Goal: Ask a question: Seek information or help from site administrators or community

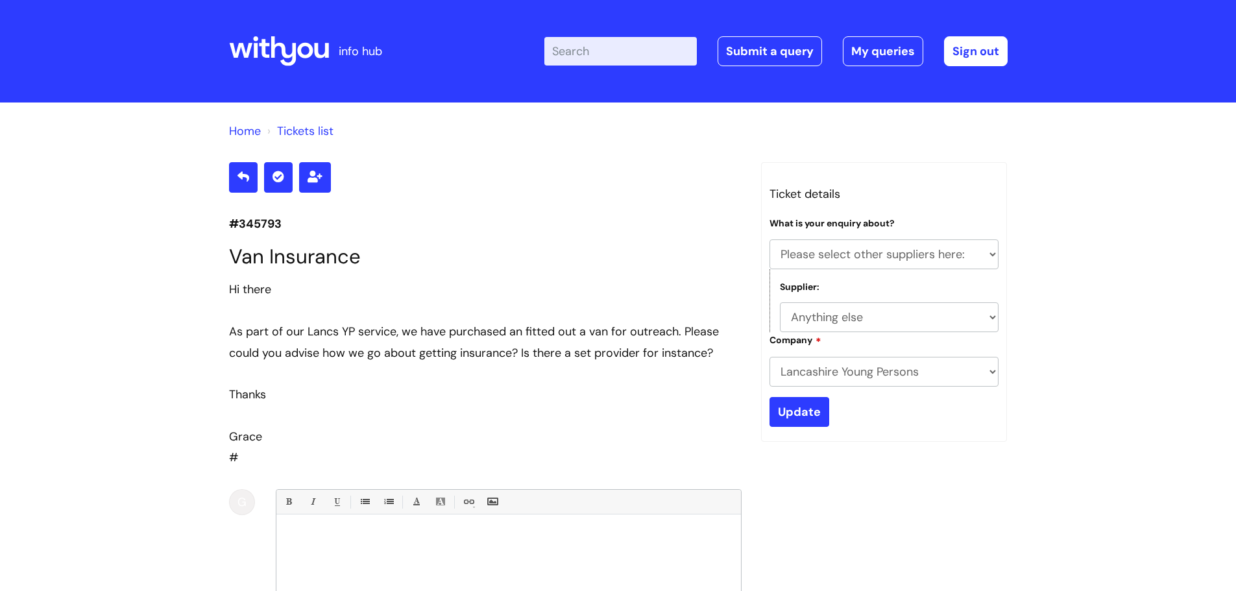
select select "Please select other suppliers here:"
select select "Anything else"
click at [755, 43] on link "Submit a query" at bounding box center [769, 51] width 104 height 30
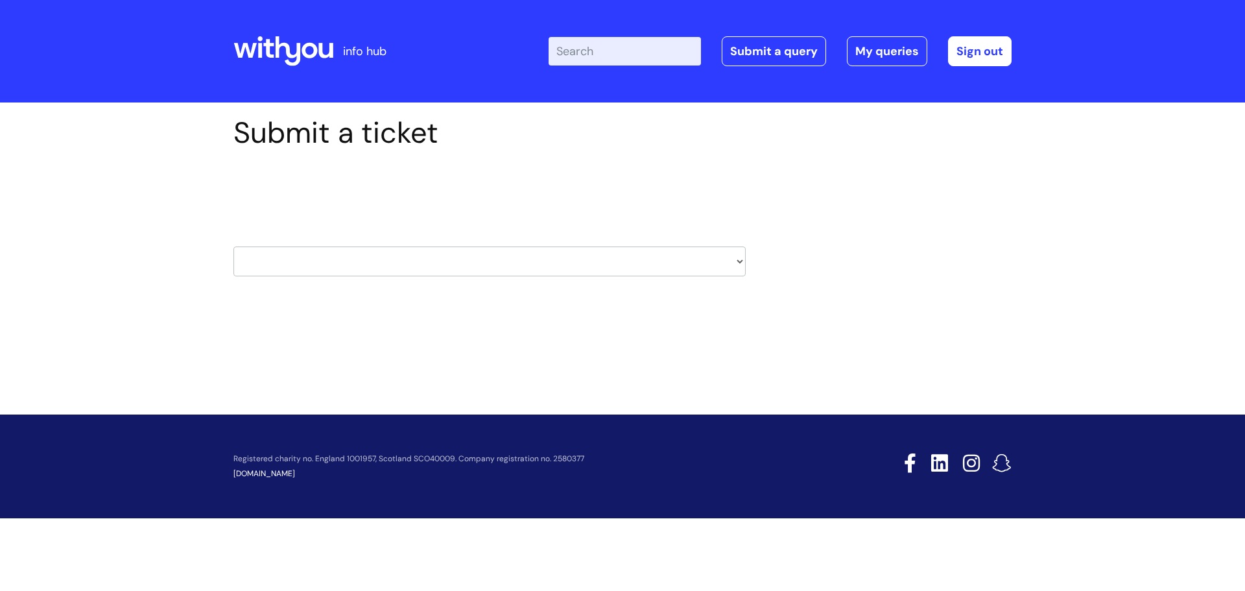
click at [307, 269] on select "HR / People IT and Support Clinical Drug Alerts Finance Accounts Data Support T…" at bounding box center [490, 261] width 512 height 30
click at [132, 206] on div "Submit a ticket Select issue type HR / People IT and Support Clinical Drug Aler…" at bounding box center [622, 236] width 1245 height 269
